Goal: Transaction & Acquisition: Purchase product/service

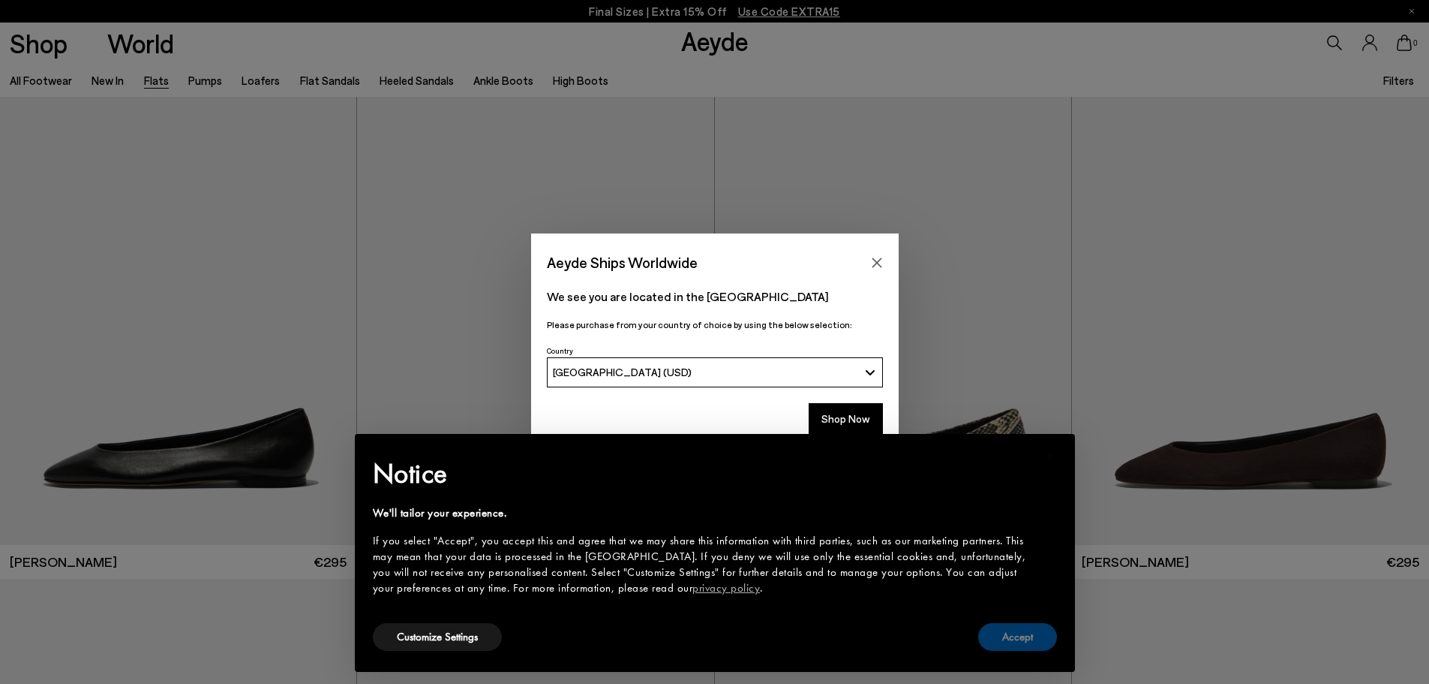
click at [1018, 636] on button "Accept" at bounding box center [1017, 637] width 79 height 28
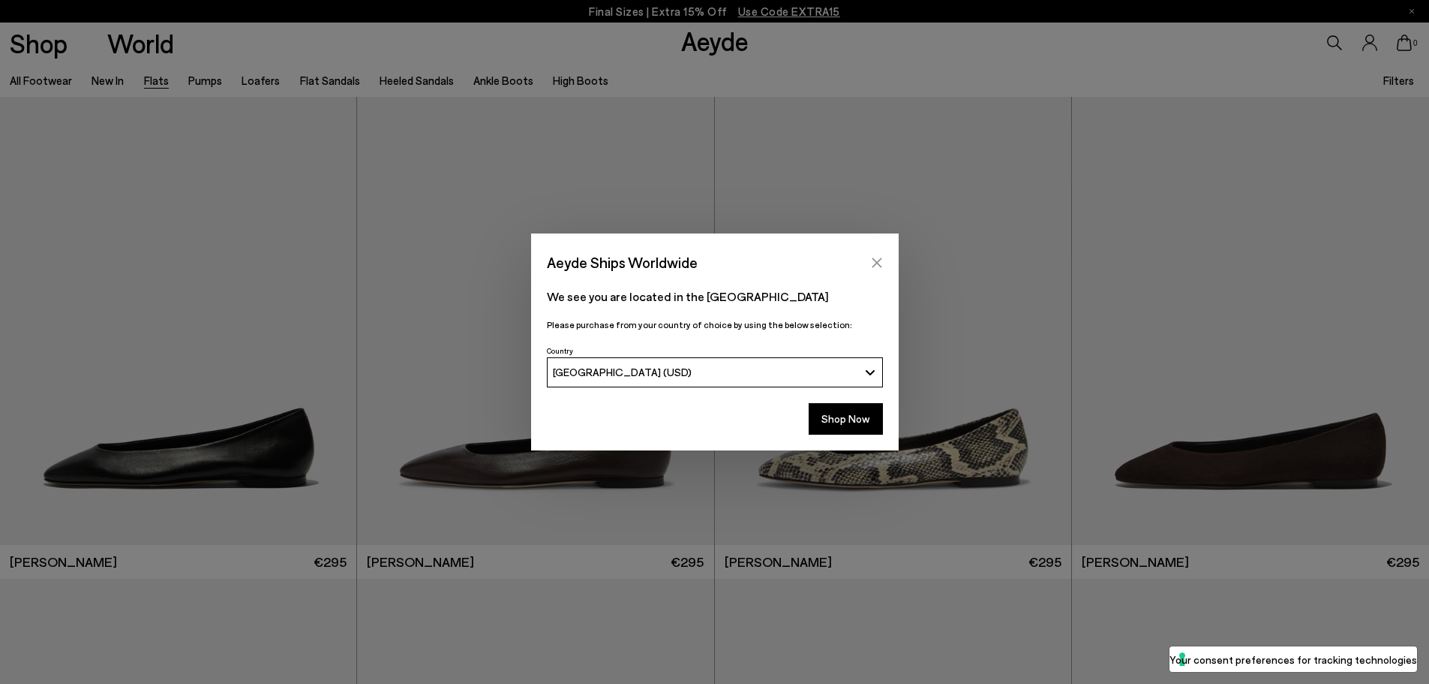
click at [879, 259] on icon "Close" at bounding box center [877, 263] width 12 height 12
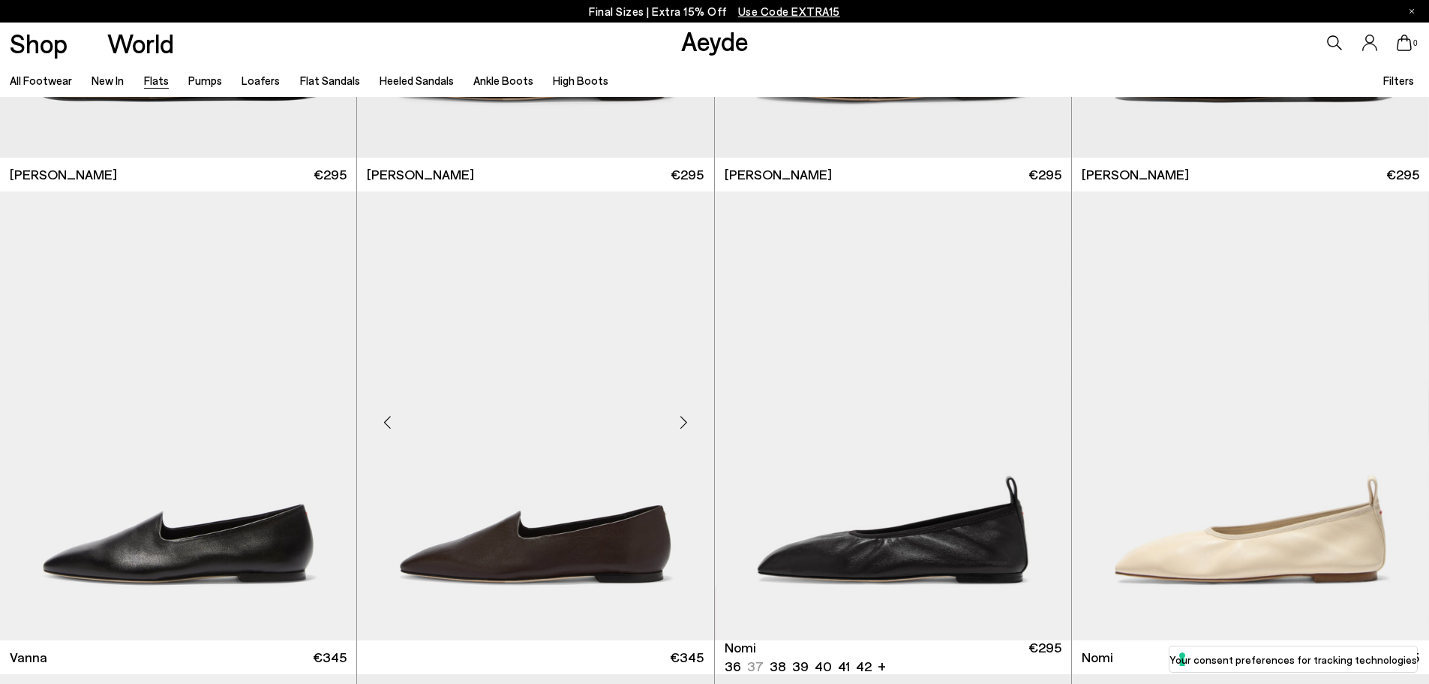
scroll to position [525, 0]
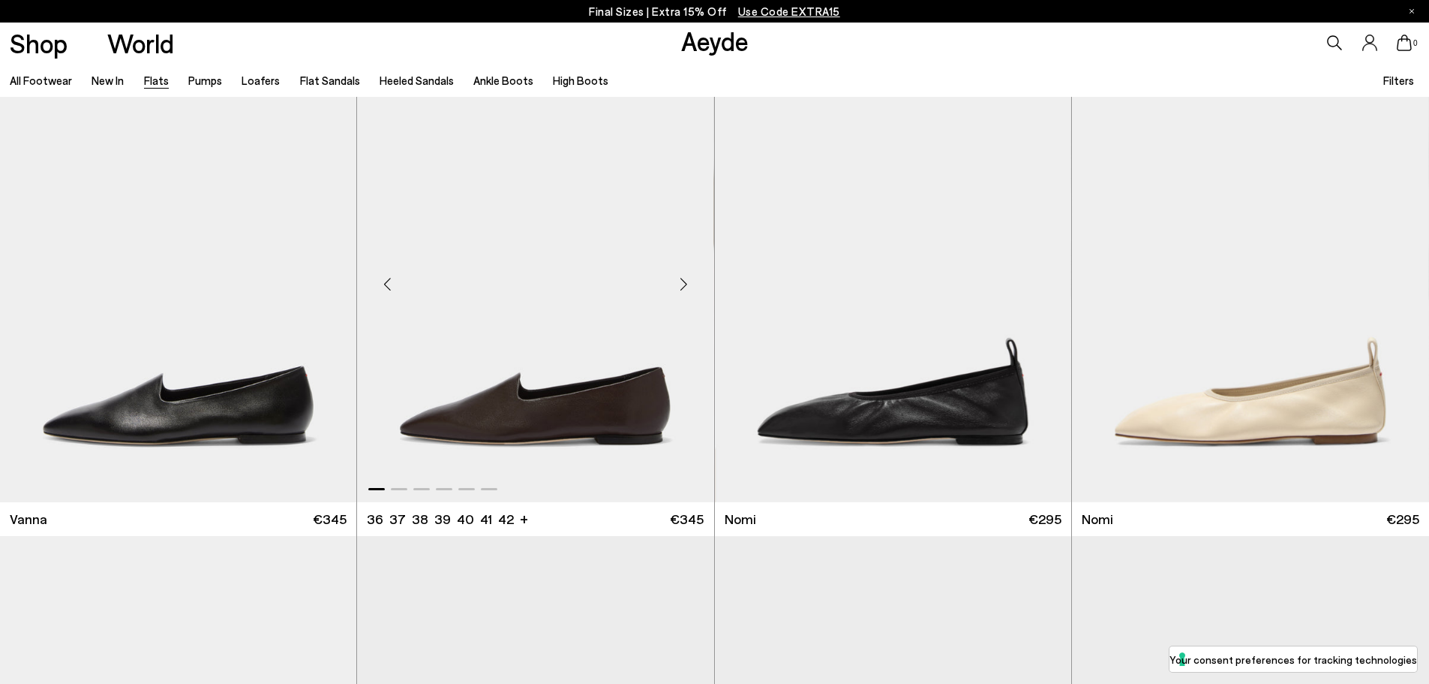
click at [581, 408] on img "1 / 6" at bounding box center [535, 277] width 356 height 448
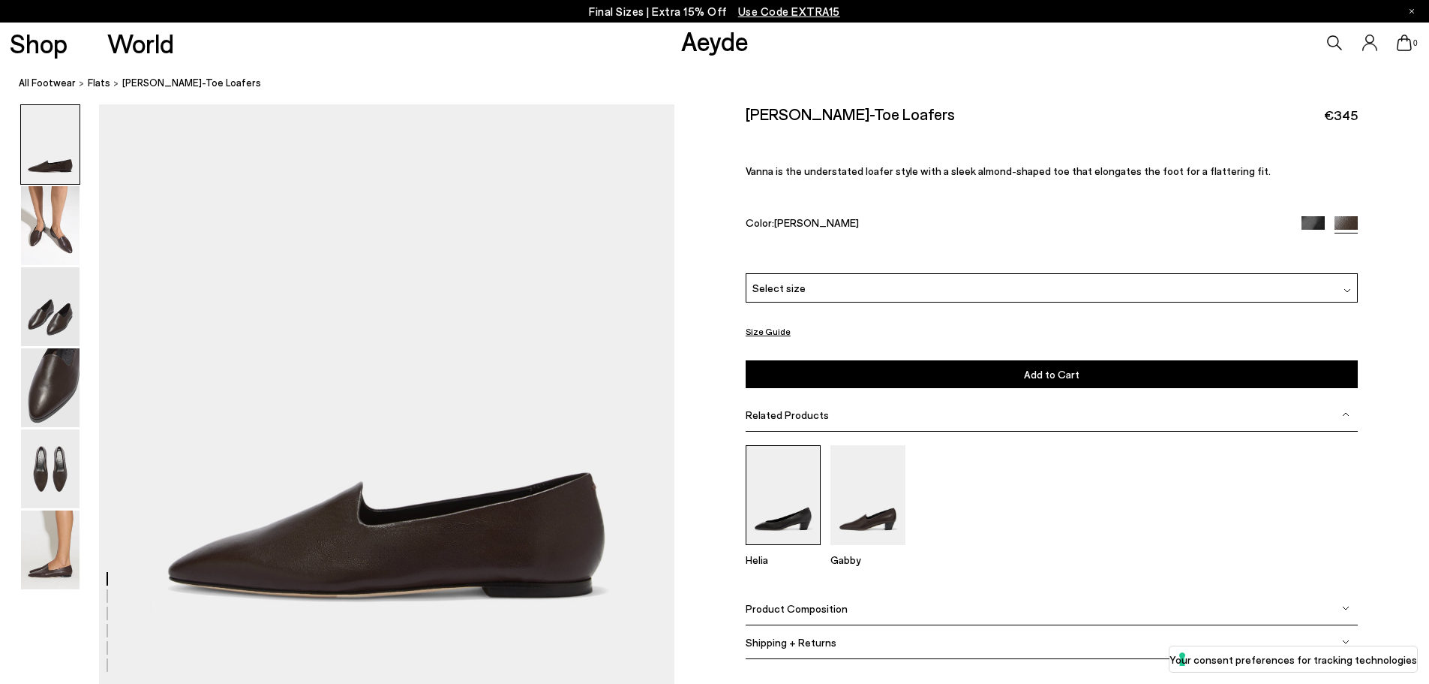
click at [791, 507] on img at bounding box center [783, 495] width 75 height 100
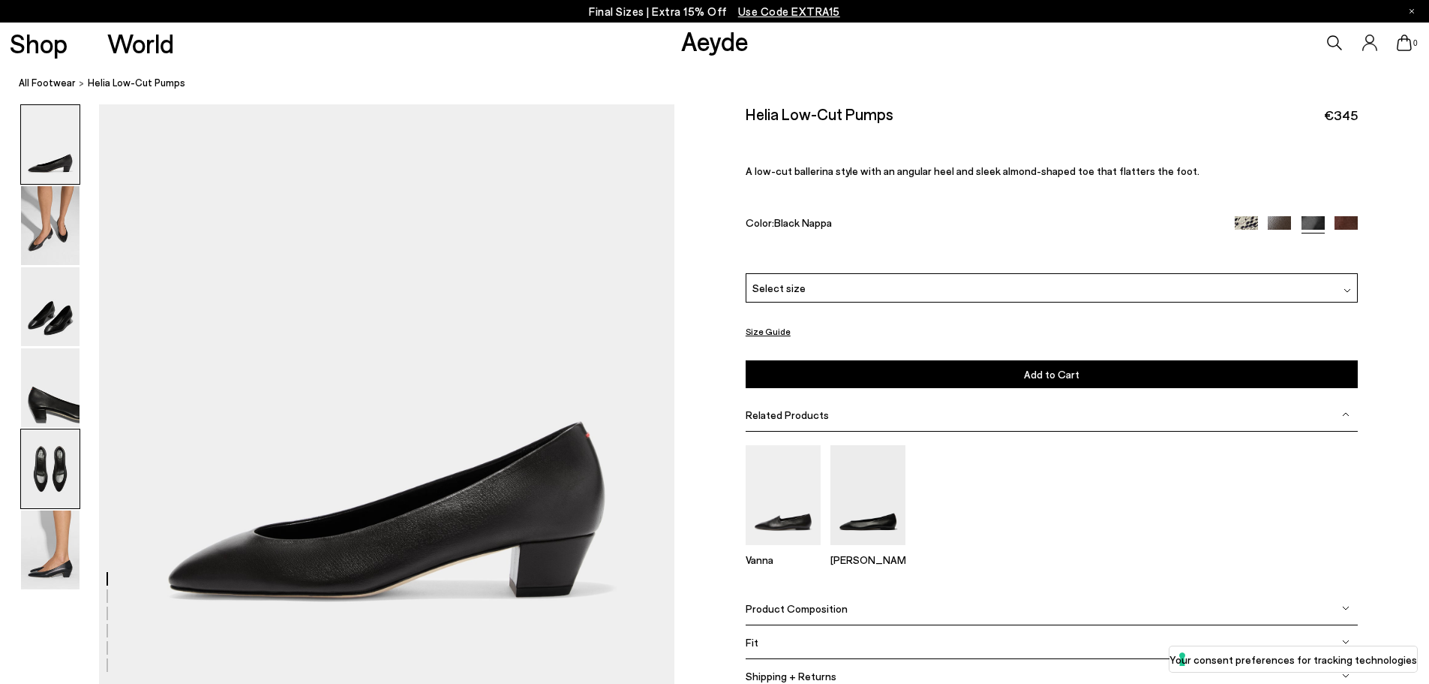
click at [43, 469] on img at bounding box center [50, 468] width 59 height 79
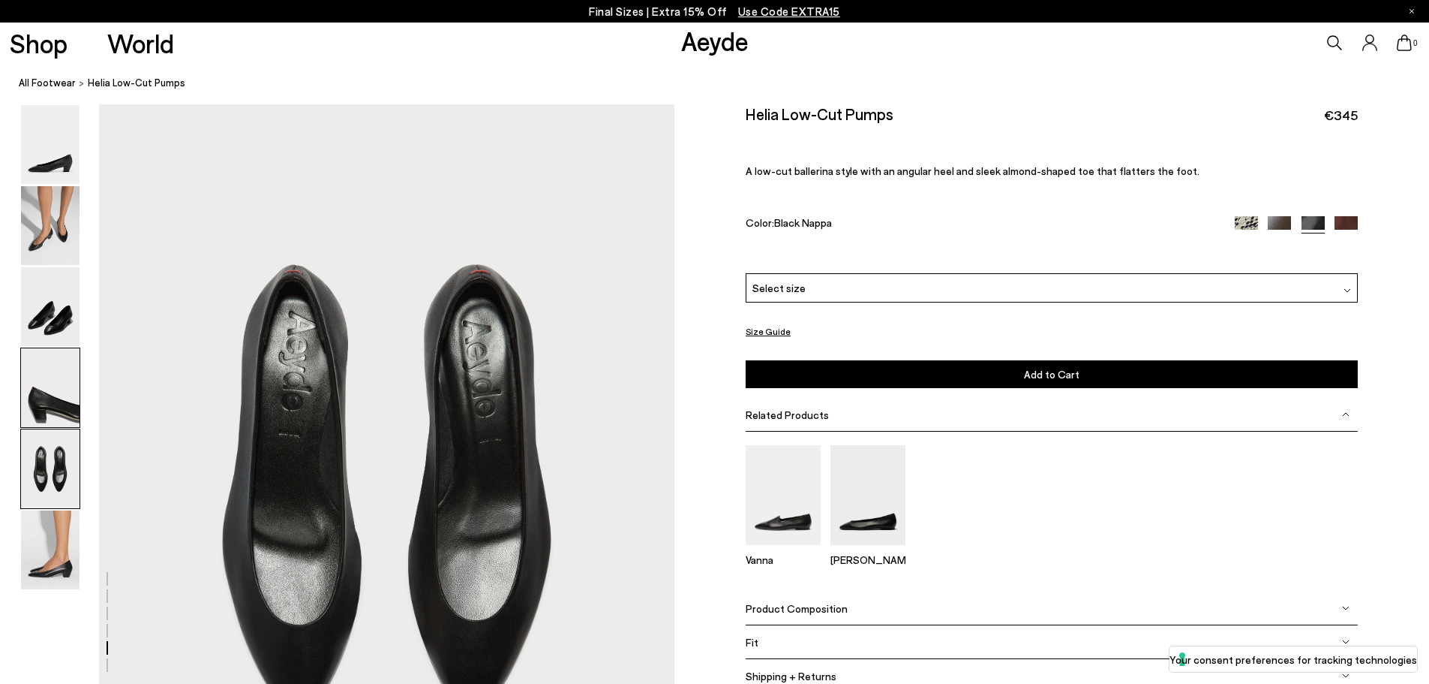
click at [51, 389] on img at bounding box center [50, 387] width 59 height 79
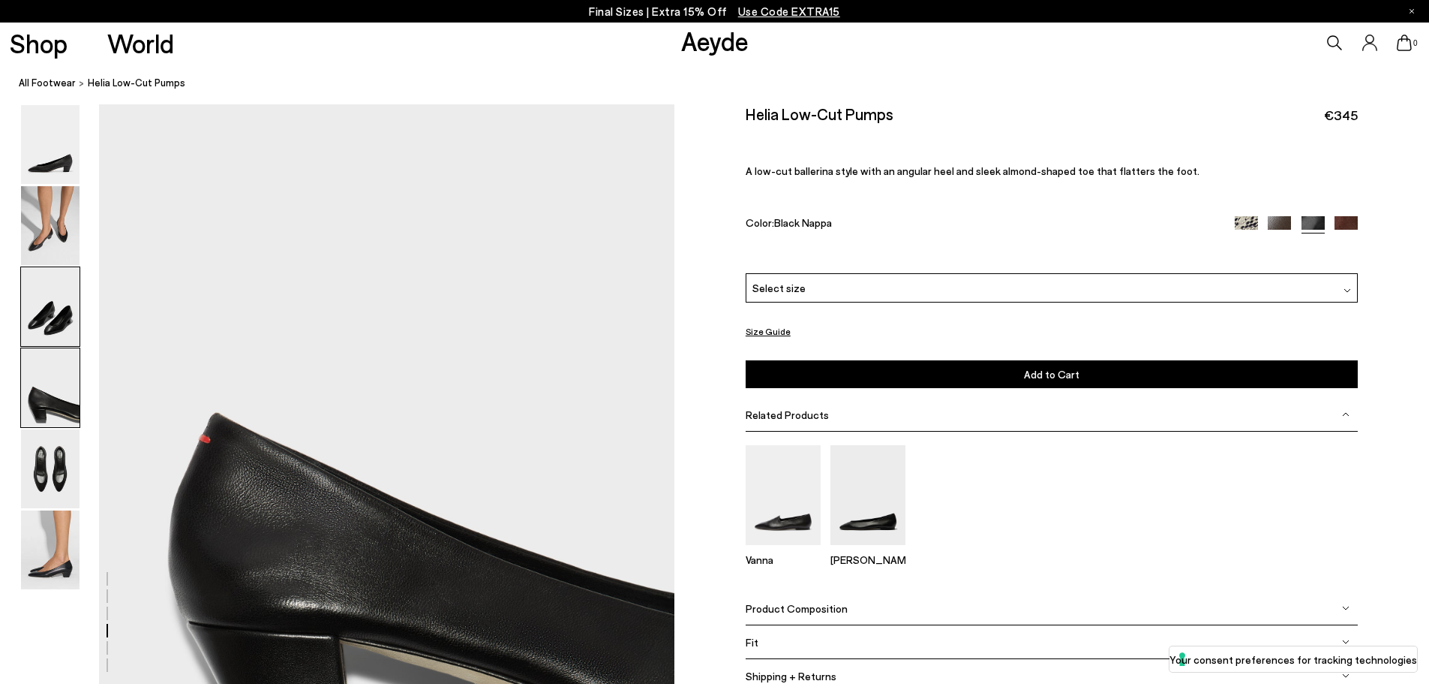
scroll to position [2121, 0]
